Goal: Obtain resource: Obtain resource

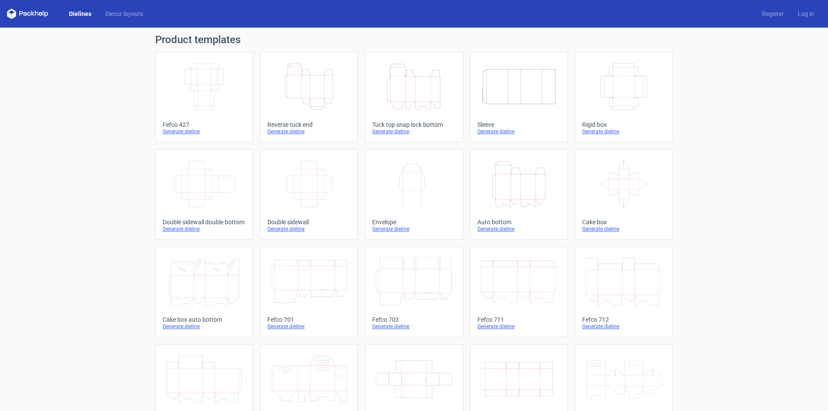
click at [426, 94] on icon "Height Depth Width" at bounding box center [414, 87] width 76 height 48
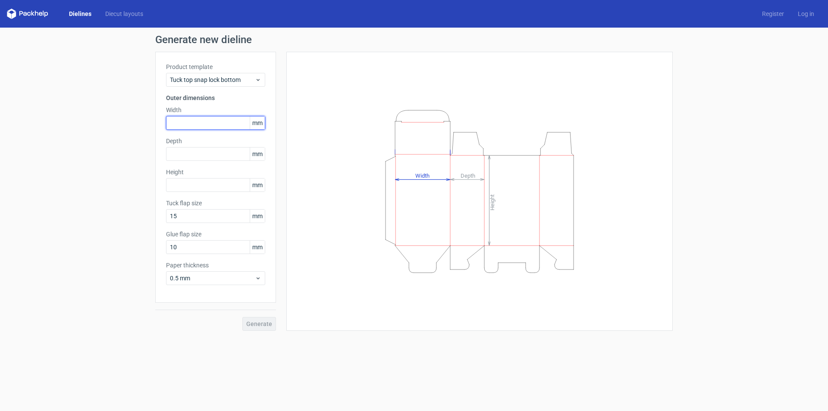
click at [195, 120] on input "text" at bounding box center [215, 123] width 99 height 14
type input "177"
click at [207, 157] on input "text" at bounding box center [215, 154] width 99 height 14
click at [202, 191] on input "text" at bounding box center [215, 185] width 99 height 14
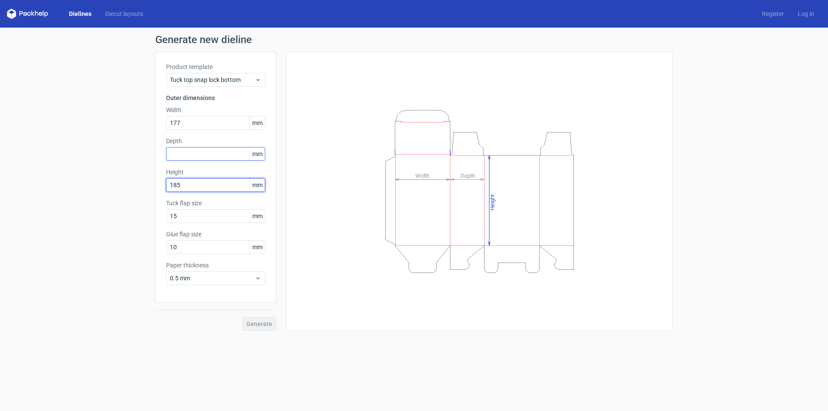
type input "185"
drag, startPoint x: 190, startPoint y: 151, endPoint x: 243, endPoint y: 235, distance: 99.6
click at [190, 151] on input "text" at bounding box center [215, 154] width 99 height 14
type input "85"
click at [254, 322] on span "Generate" at bounding box center [259, 324] width 26 height 6
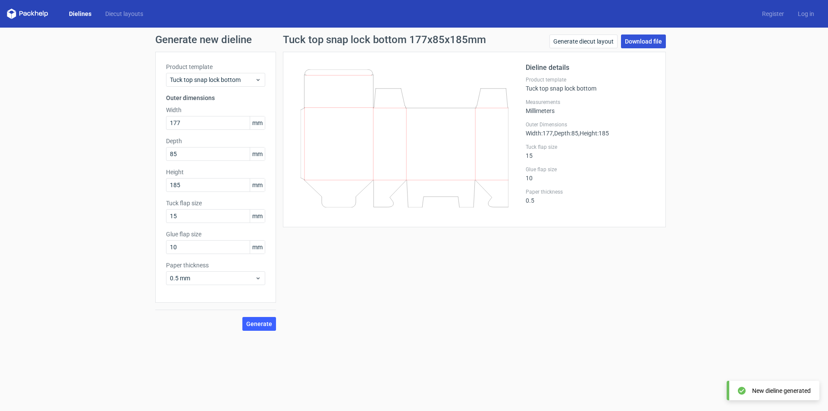
click at [636, 39] on link "Download file" at bounding box center [643, 41] width 45 height 14
